Goal: Navigation & Orientation: Find specific page/section

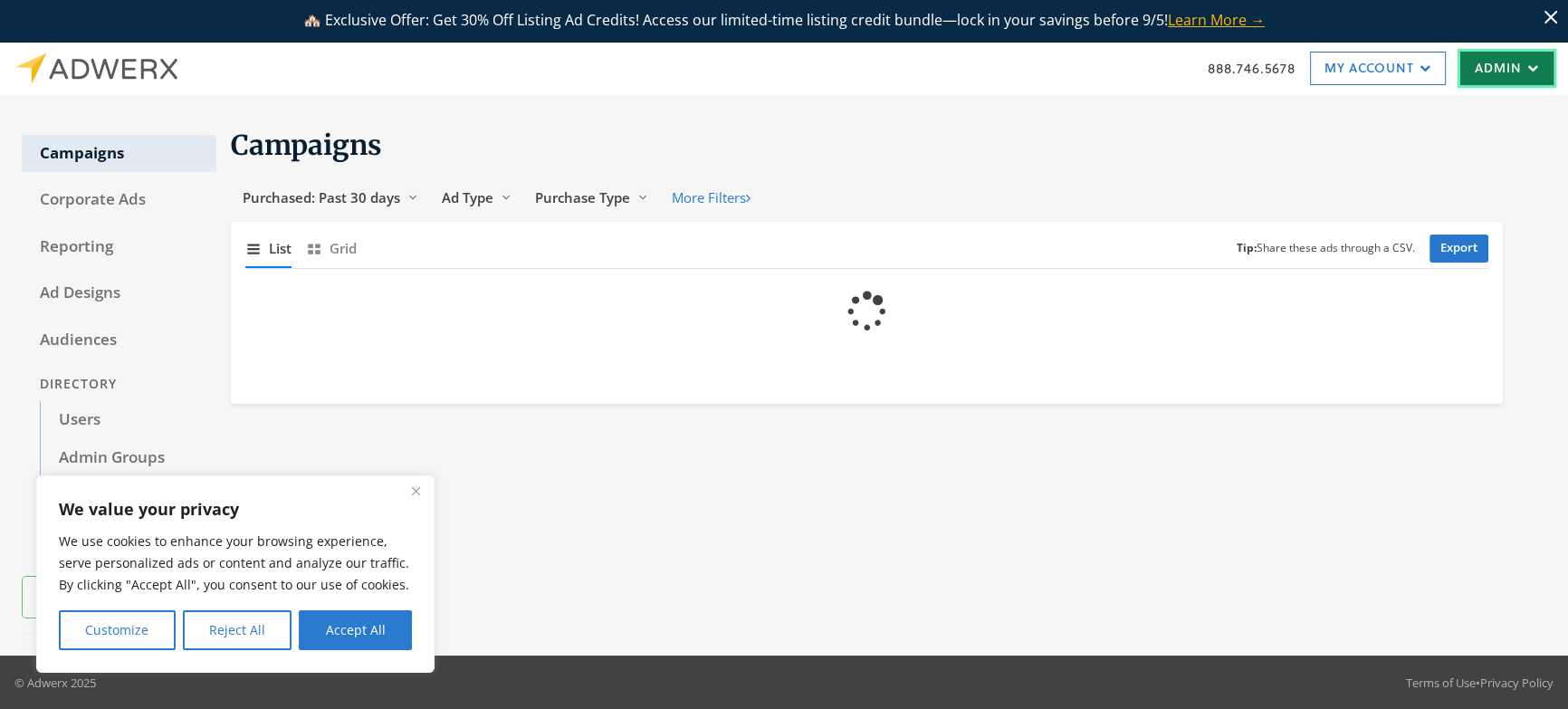
click at [1481, 69] on link "Admin" at bounding box center [1506, 68] width 93 height 33
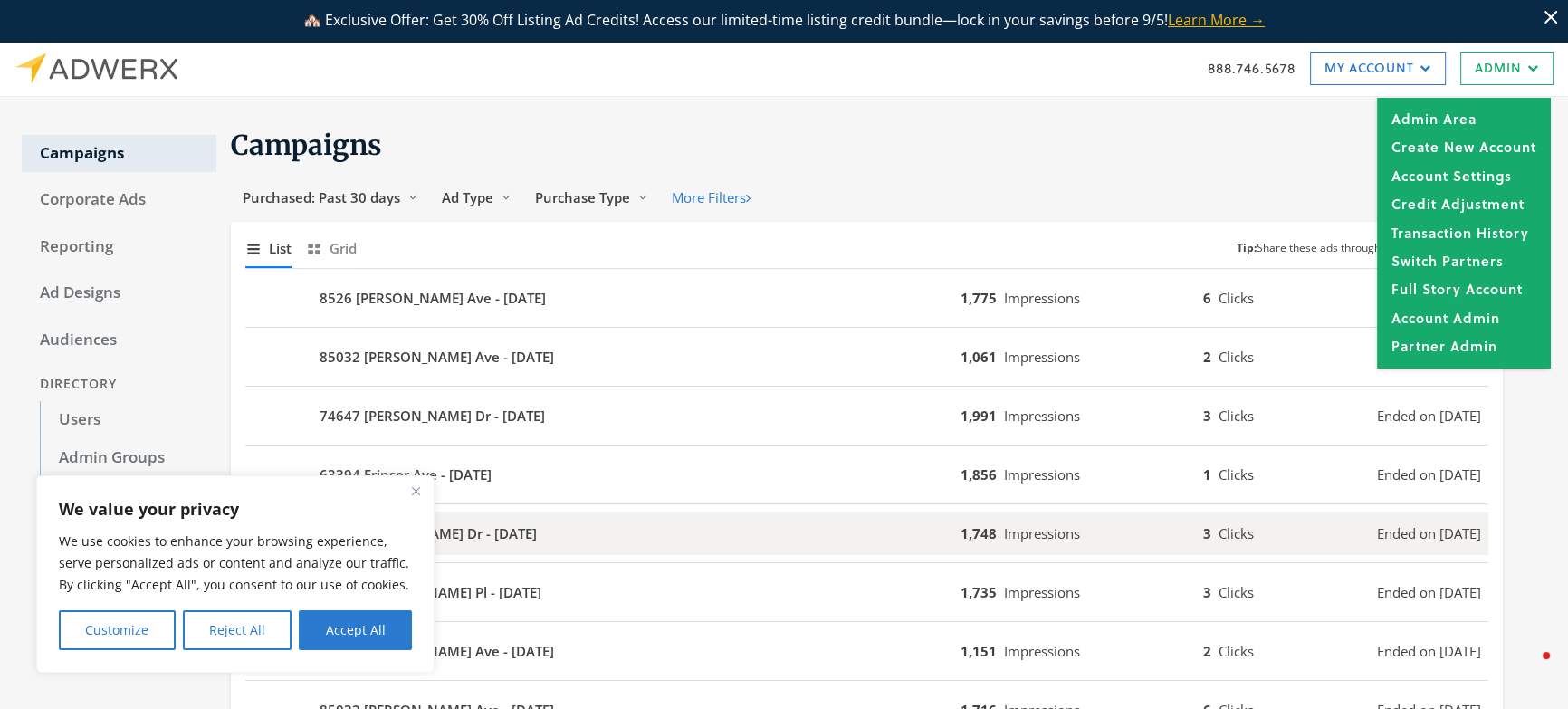
drag, startPoint x: 419, startPoint y: 493, endPoint x: 340, endPoint y: 519, distance: 83.2
click at [419, 494] on button "Close" at bounding box center [415, 490] width 21 height 21
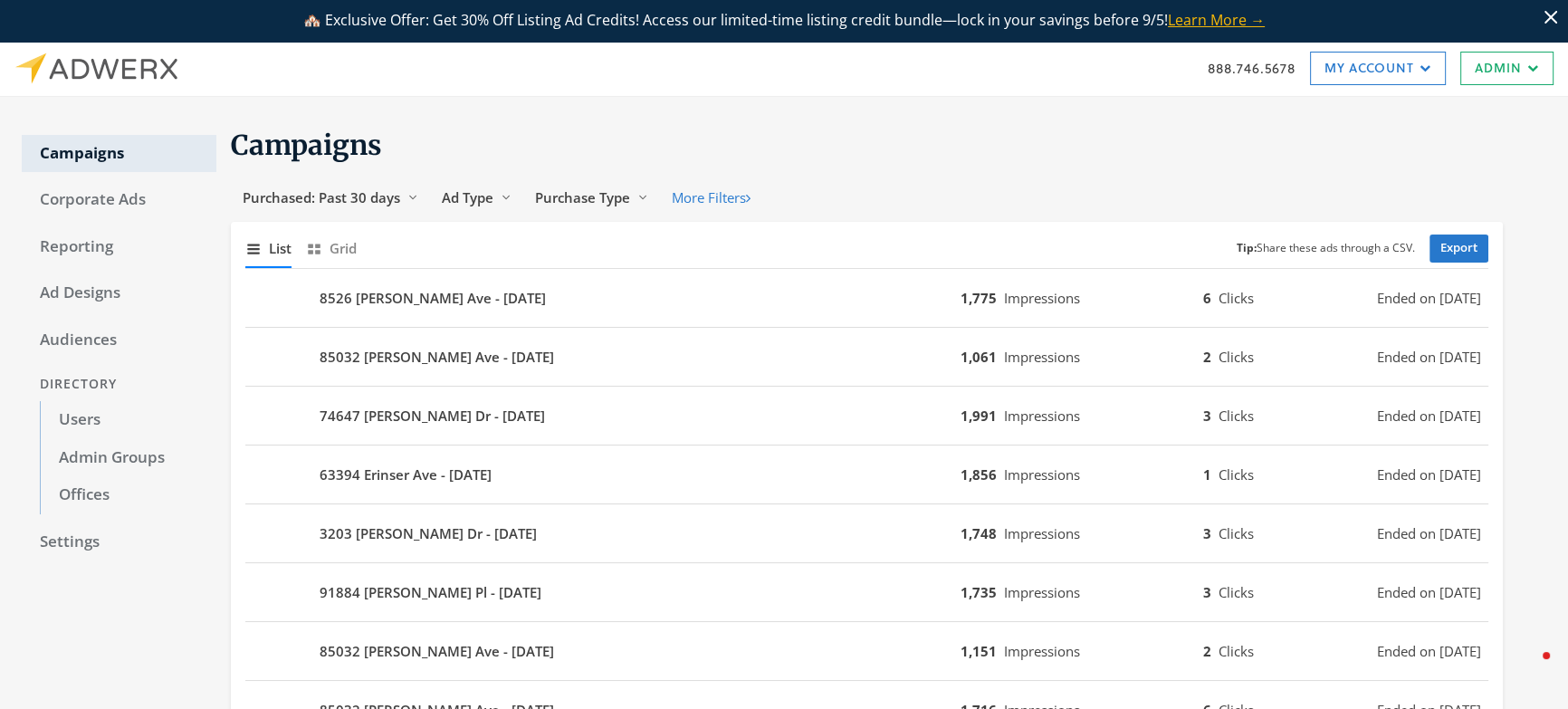
click at [1044, 129] on h1 "Campaigns" at bounding box center [867, 146] width 1272 height 35
click at [324, 247] on button "Show grid of campaigns [PERSON_NAME]" at bounding box center [331, 249] width 51 height 39
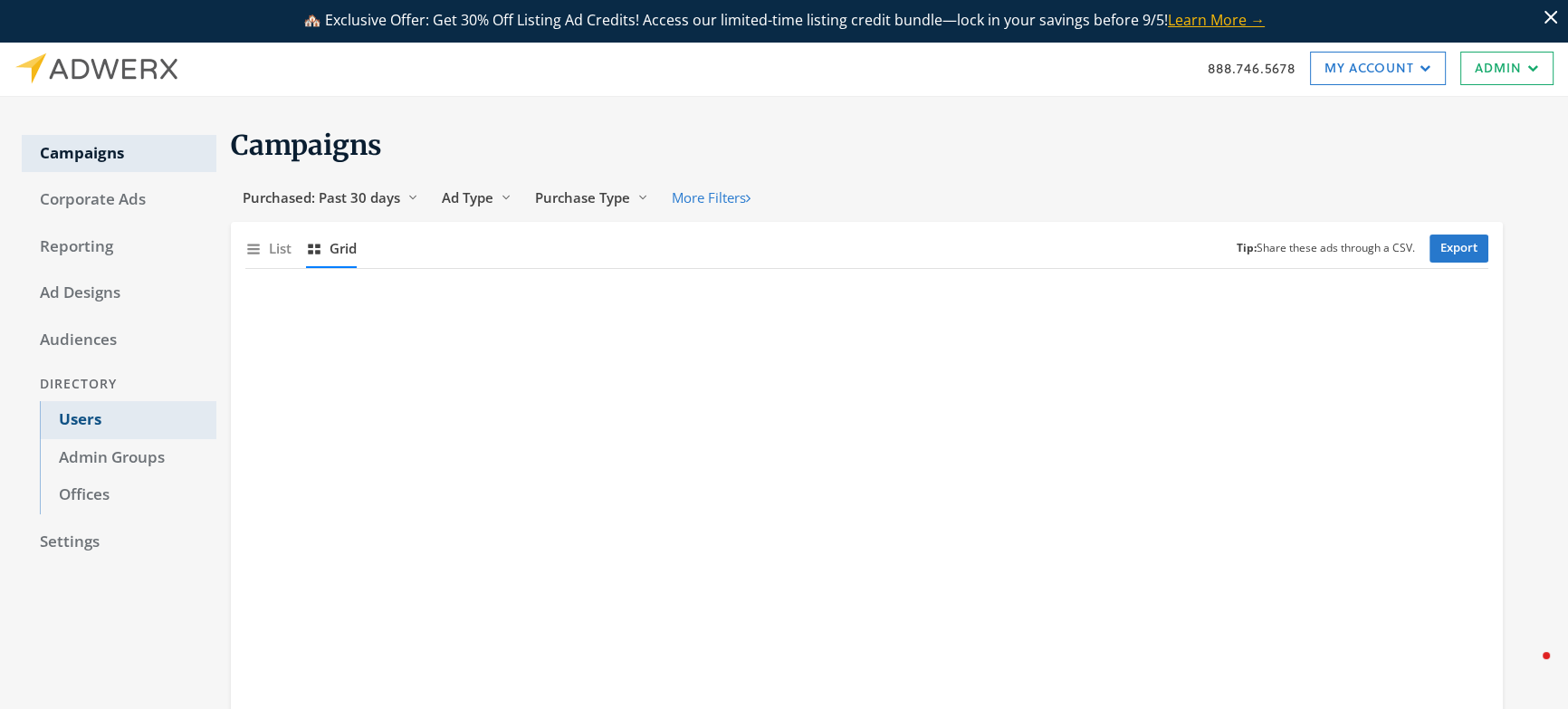
click at [55, 415] on link "Users" at bounding box center [128, 420] width 177 height 38
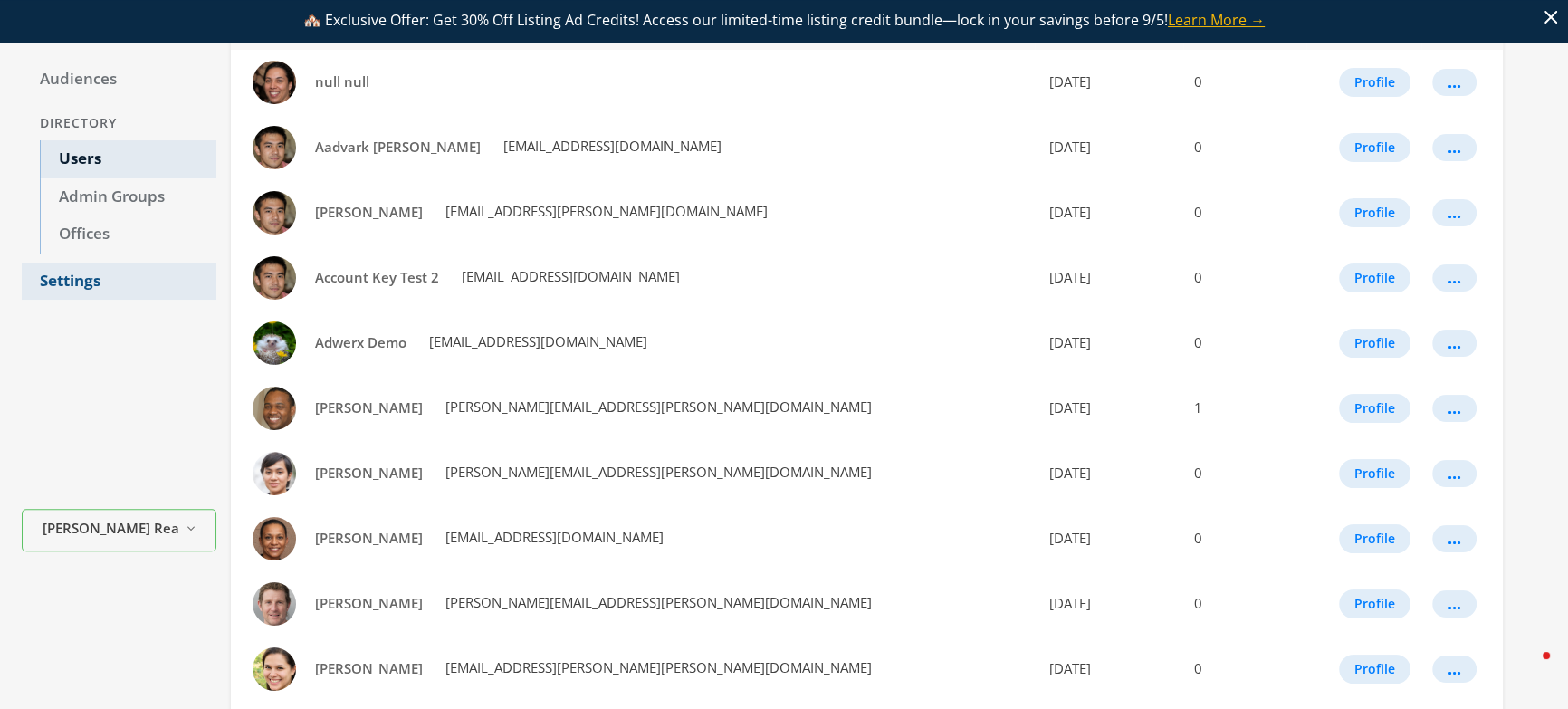
scroll to position [246, 0]
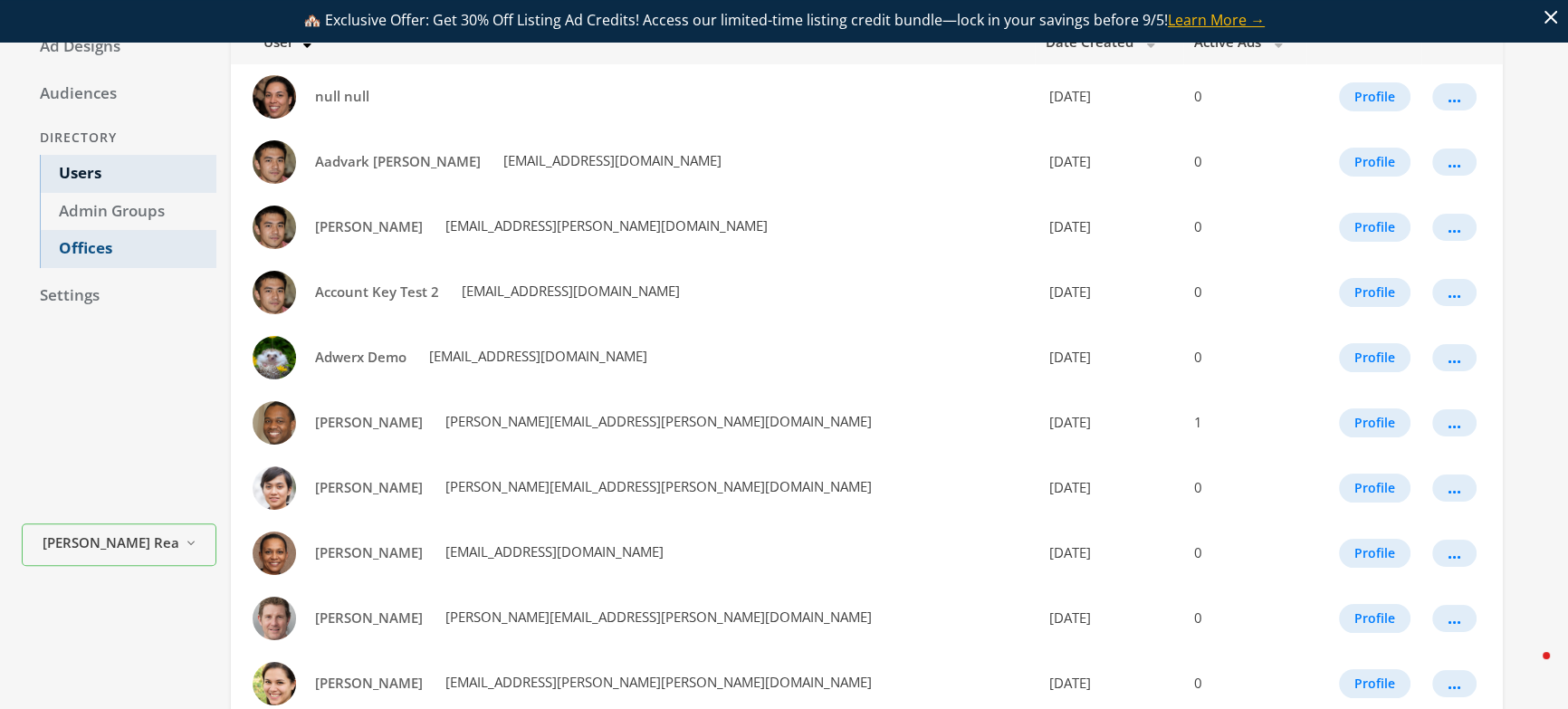
click at [74, 245] on link "Offices" at bounding box center [128, 248] width 177 height 38
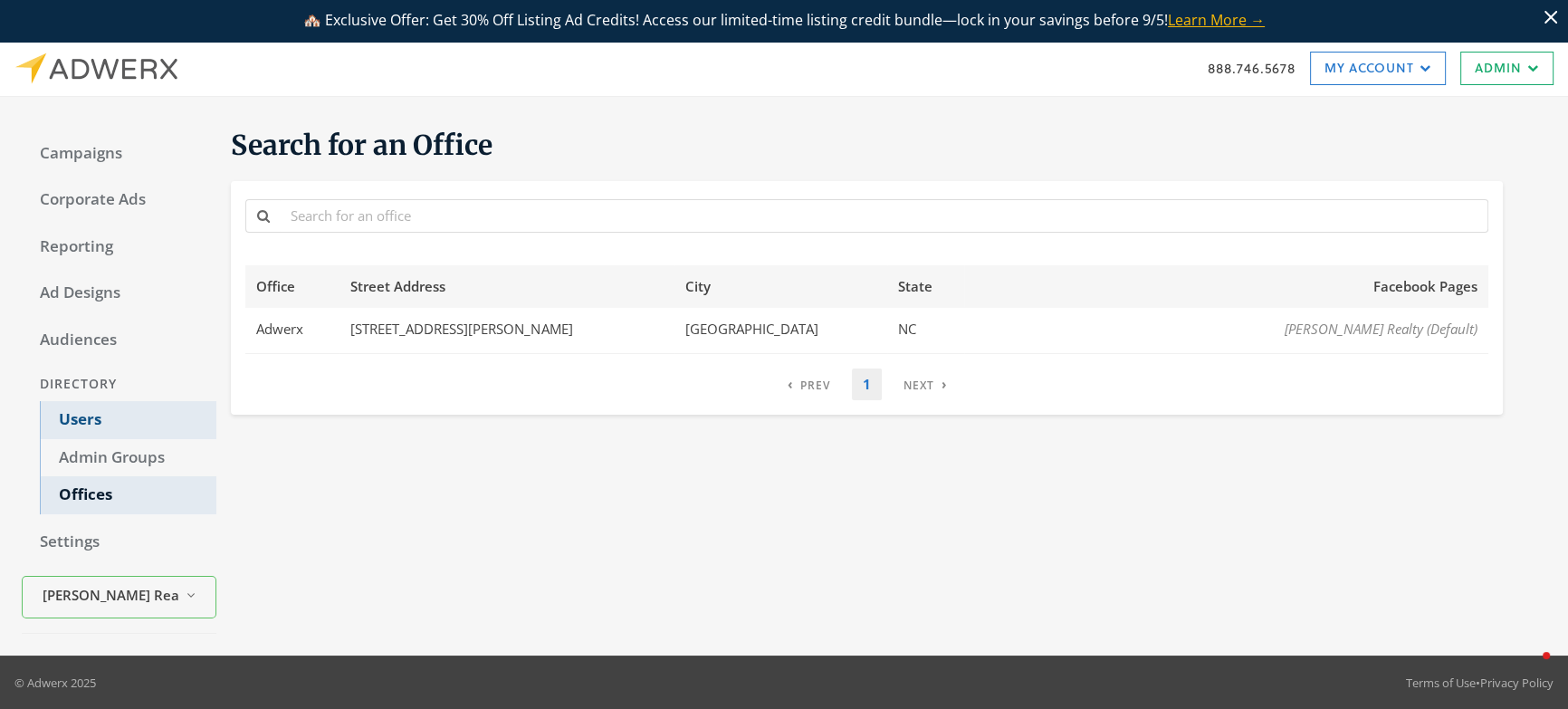
click at [92, 417] on link "Users" at bounding box center [128, 420] width 177 height 38
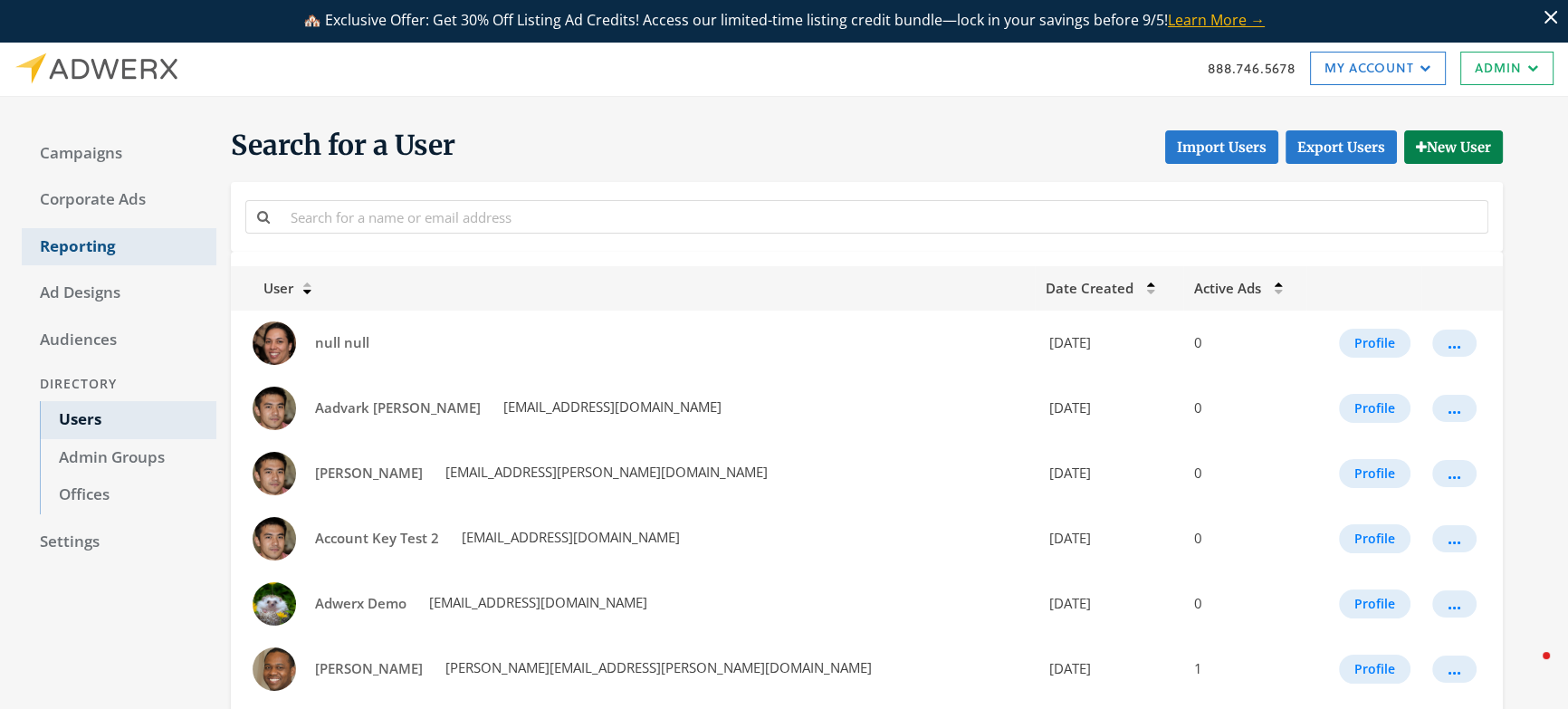
click at [93, 241] on link "Reporting" at bounding box center [118, 247] width 194 height 38
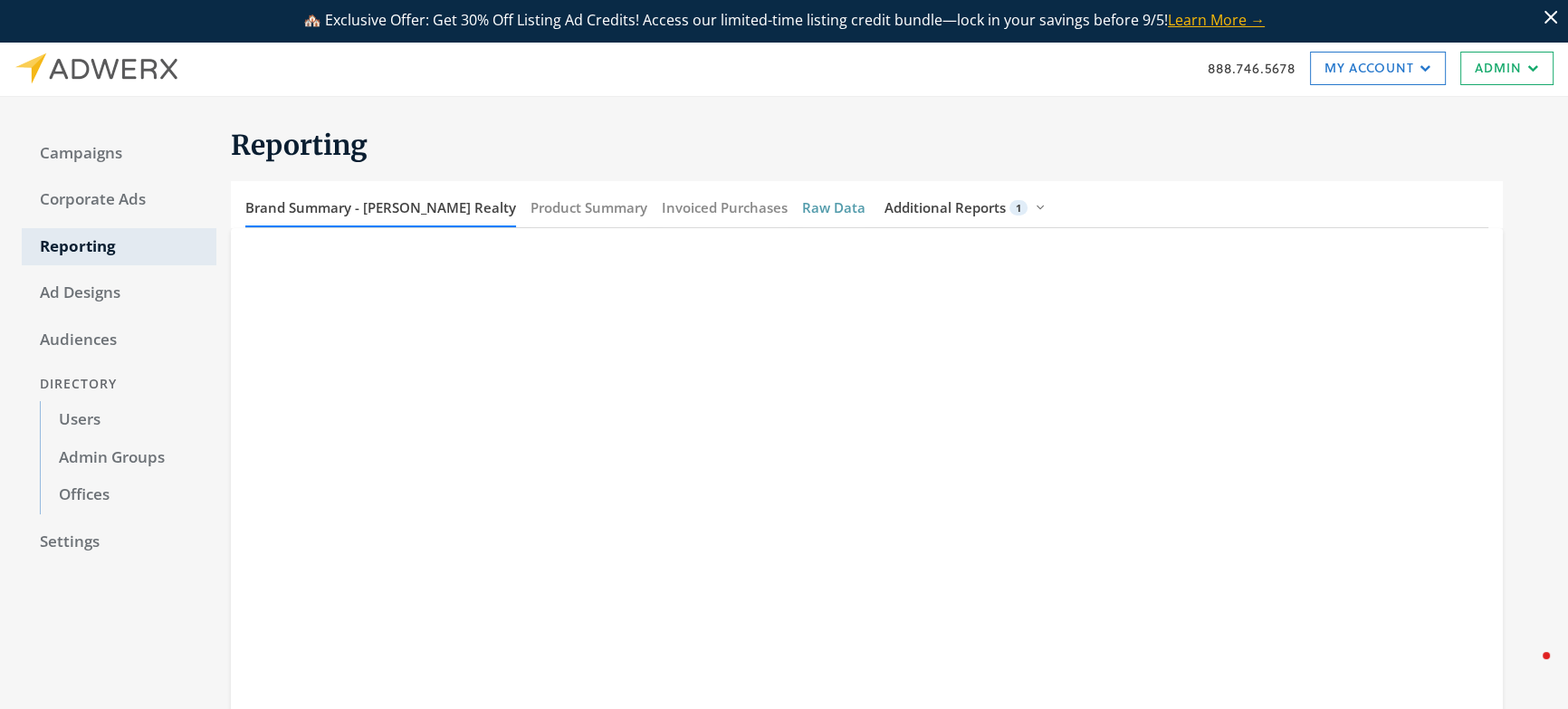
click at [802, 203] on button "Raw Data" at bounding box center [833, 208] width 64 height 39
click at [555, 207] on button "Product Summary" at bounding box center [589, 208] width 117 height 39
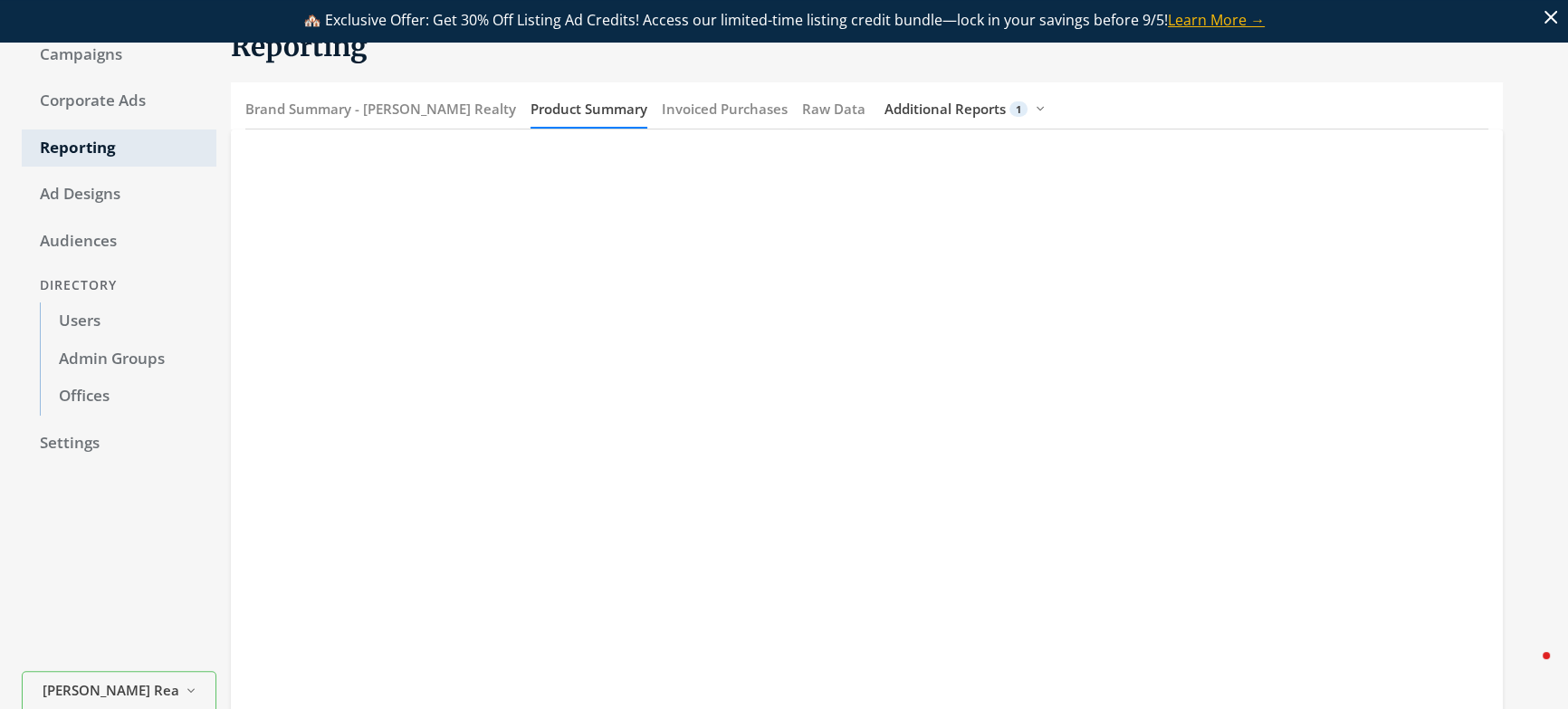
scroll to position [84, 0]
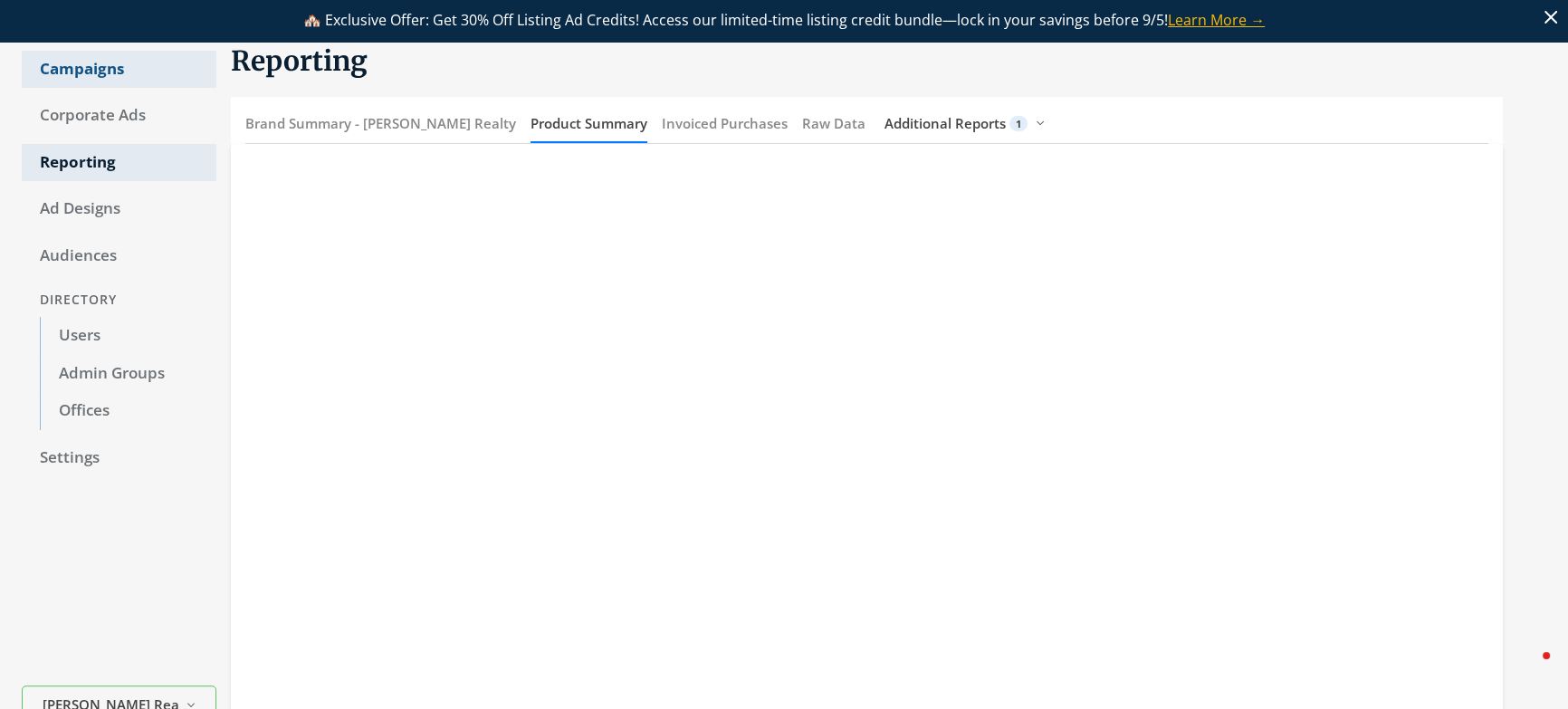
click at [83, 78] on link "Campaigns" at bounding box center [118, 69] width 194 height 38
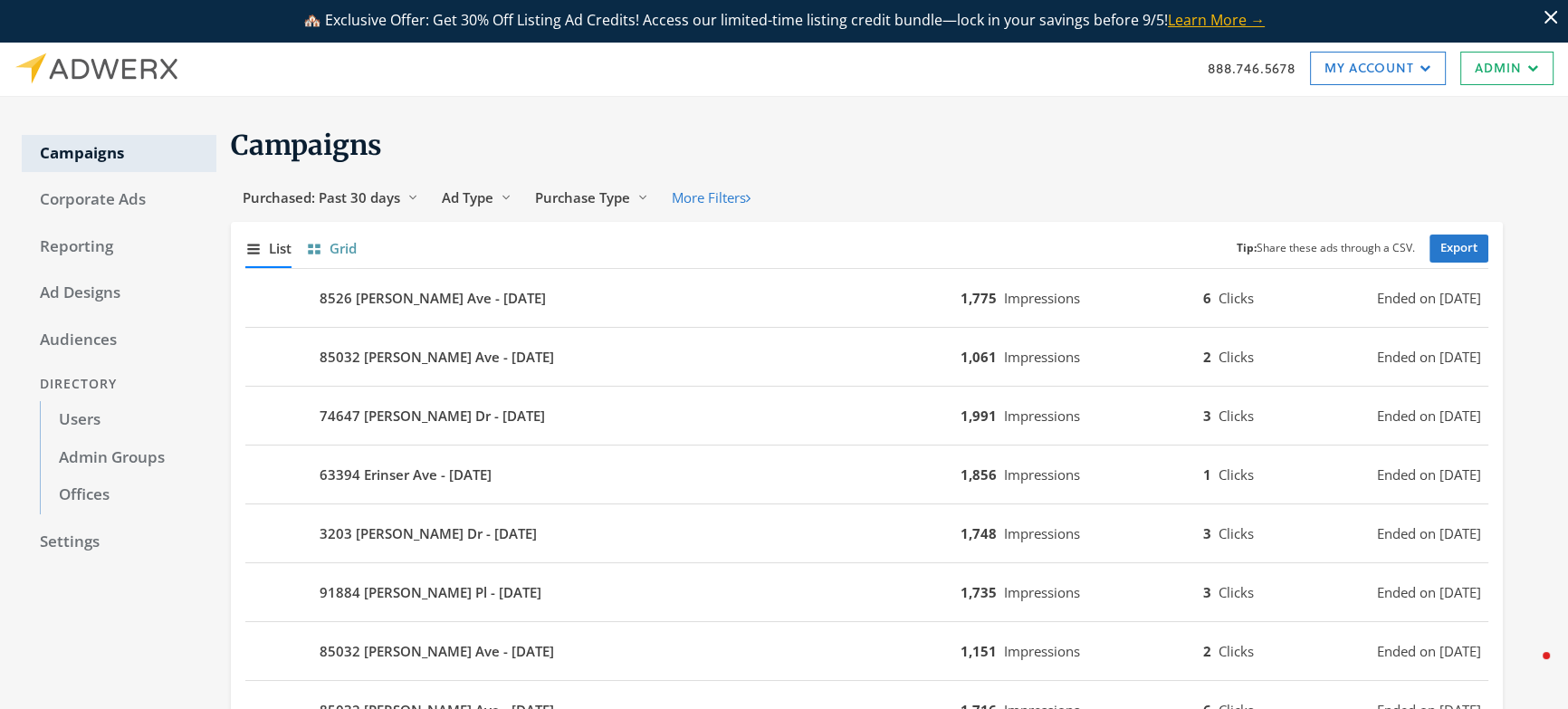
click at [339, 255] on span "Grid" at bounding box center [343, 248] width 27 height 21
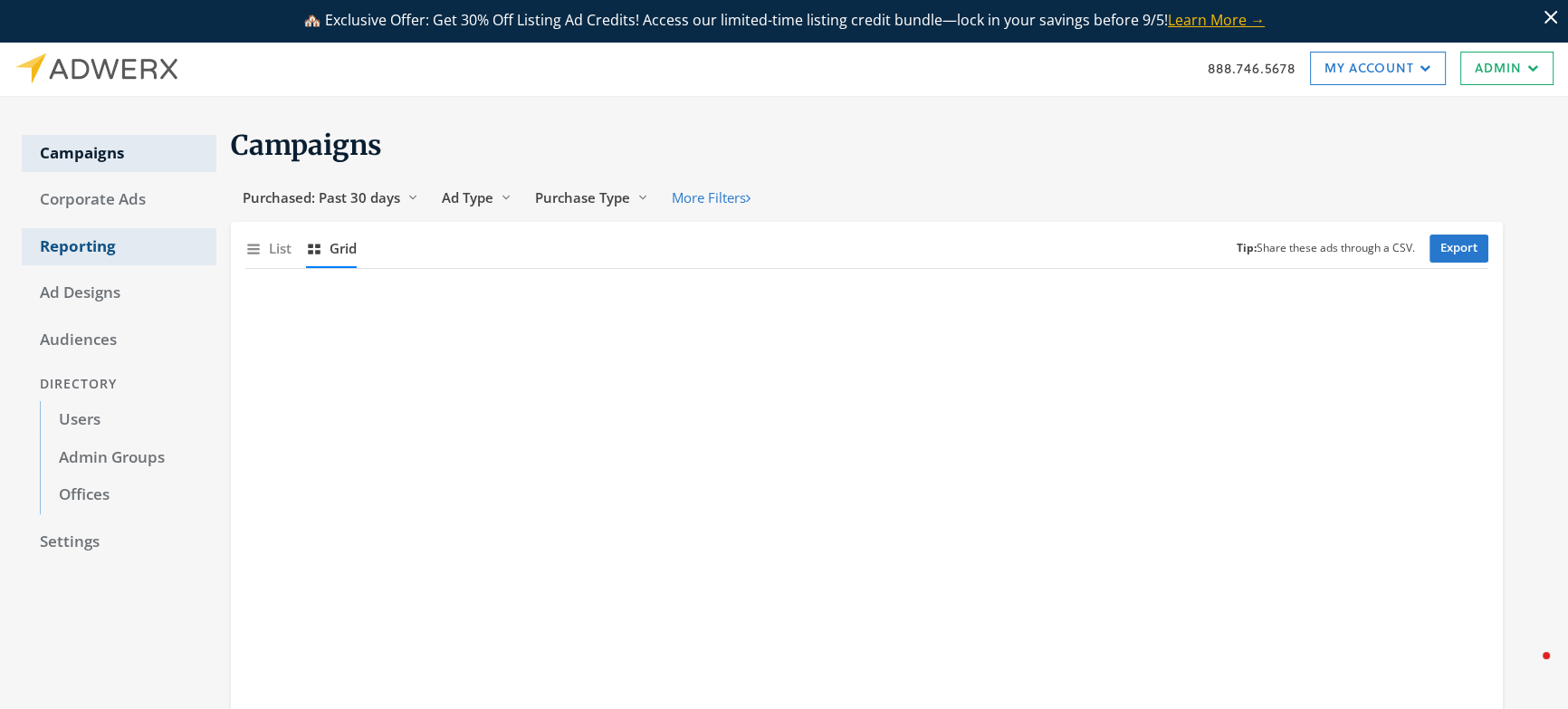
click at [68, 243] on link "Reporting" at bounding box center [118, 247] width 194 height 38
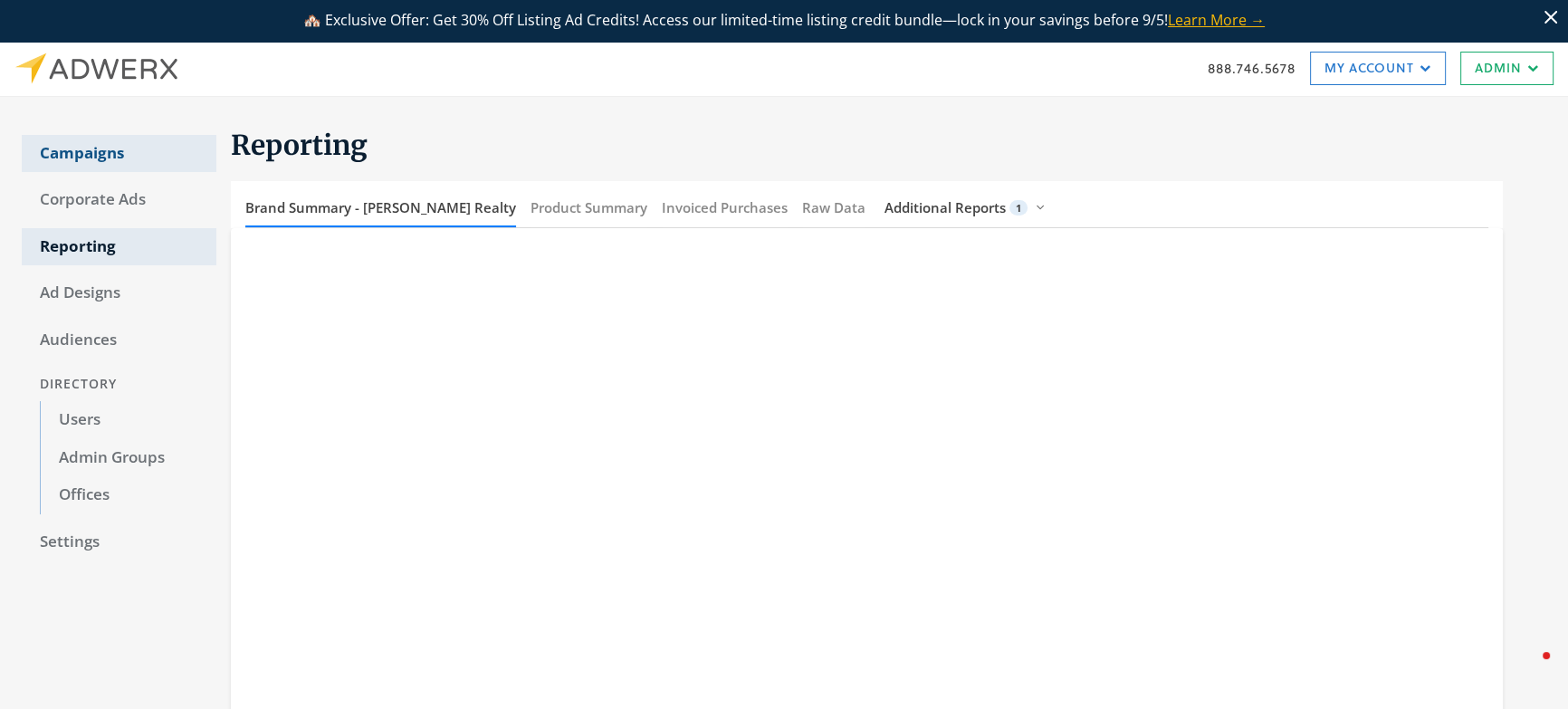
click at [106, 149] on link "Campaigns" at bounding box center [118, 153] width 194 height 38
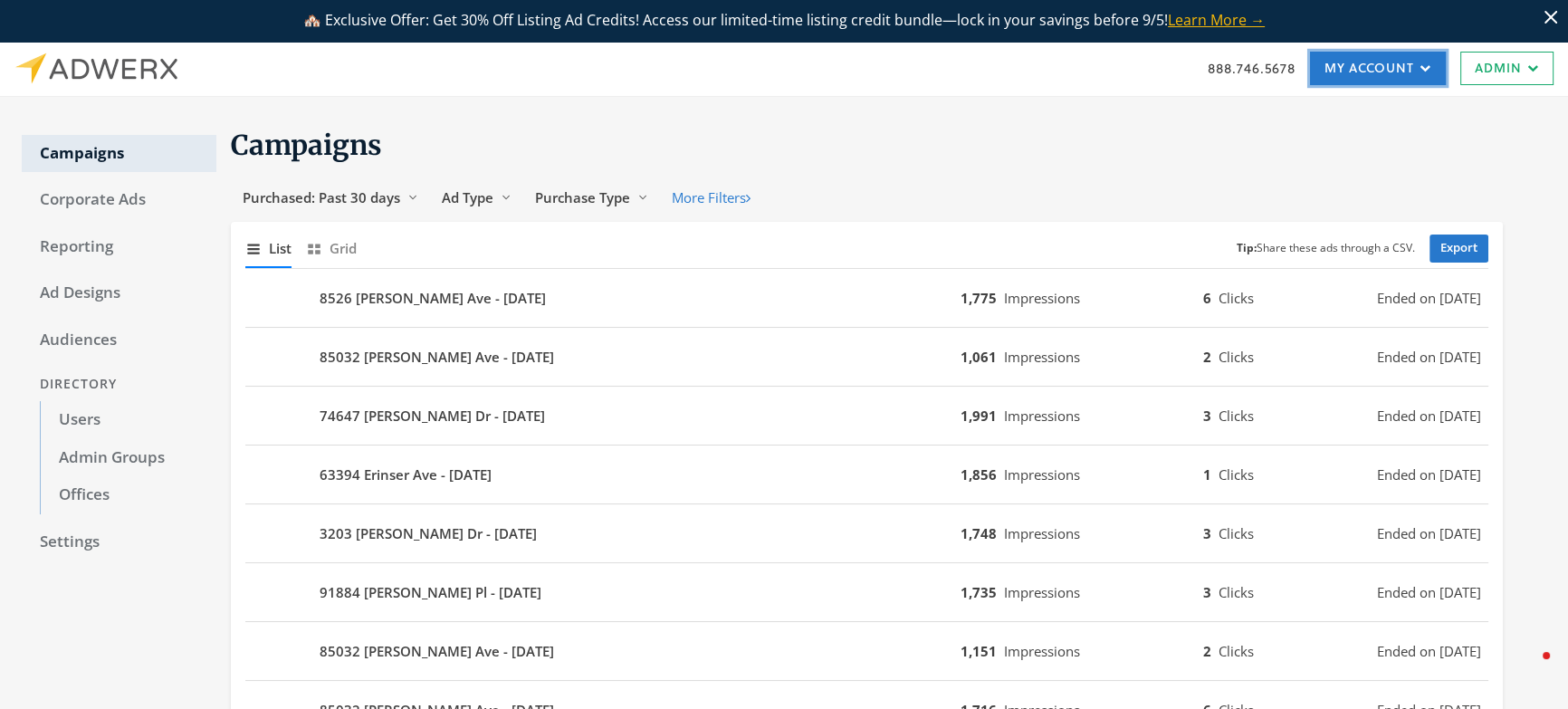
click at [1361, 60] on link "My Account" at bounding box center [1377, 68] width 136 height 33
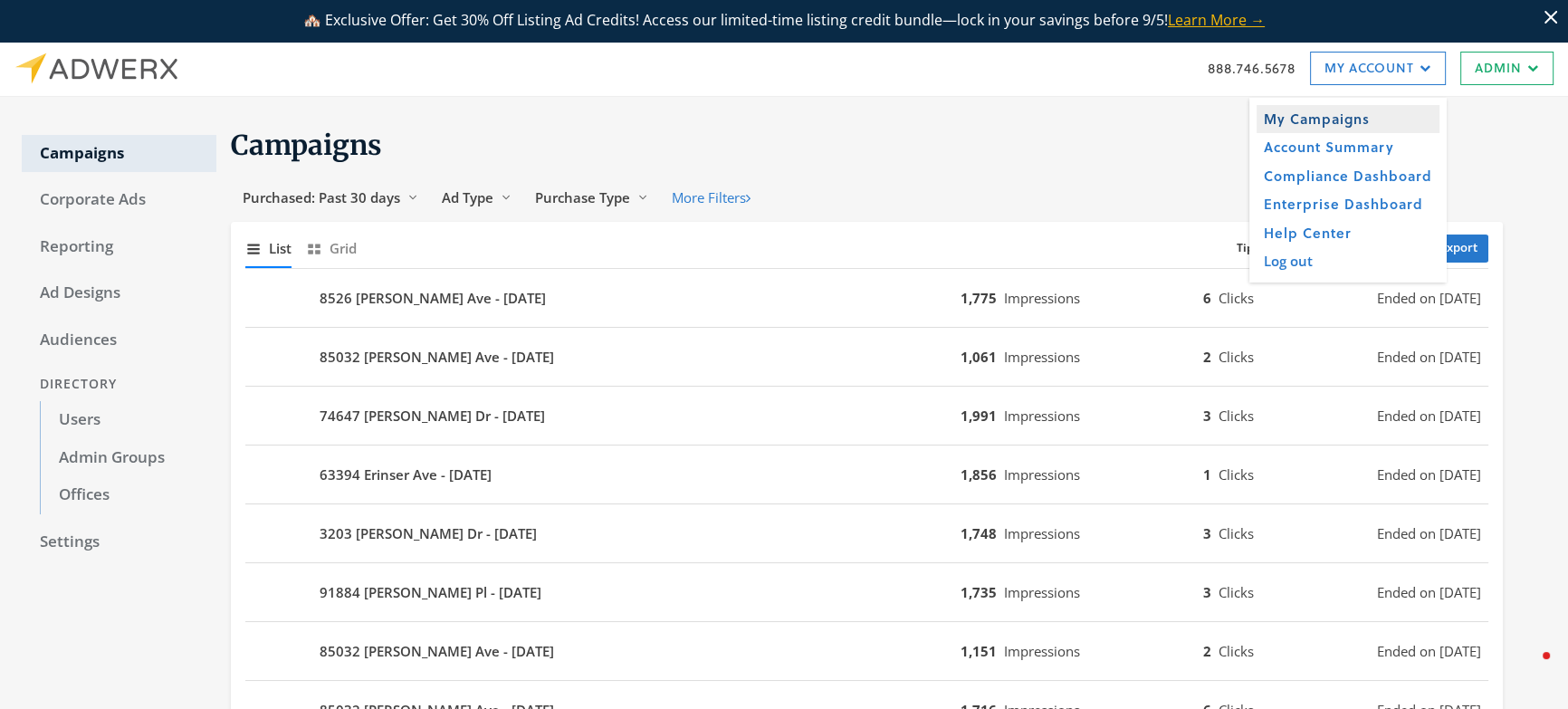
click at [1341, 112] on link "My Campaigns" at bounding box center [1348, 119] width 183 height 28
